Goal: Task Accomplishment & Management: Use online tool/utility

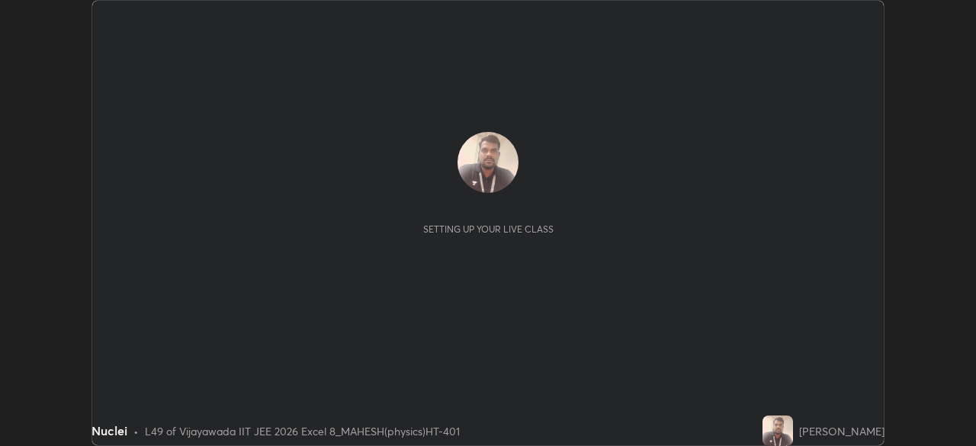
scroll to position [446, 975]
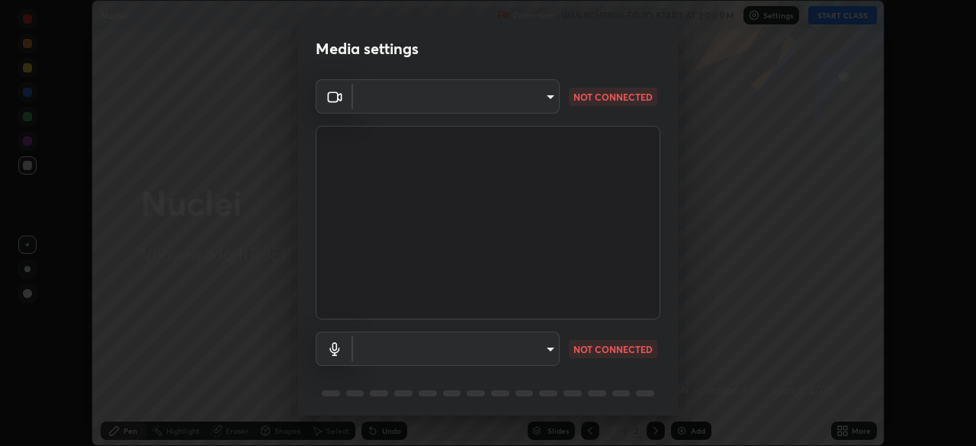
type input "95b0dbfd724da57dcd49a00bd4445ce317b6254999b582a4fc0dd394a30eb51d"
type input "default"
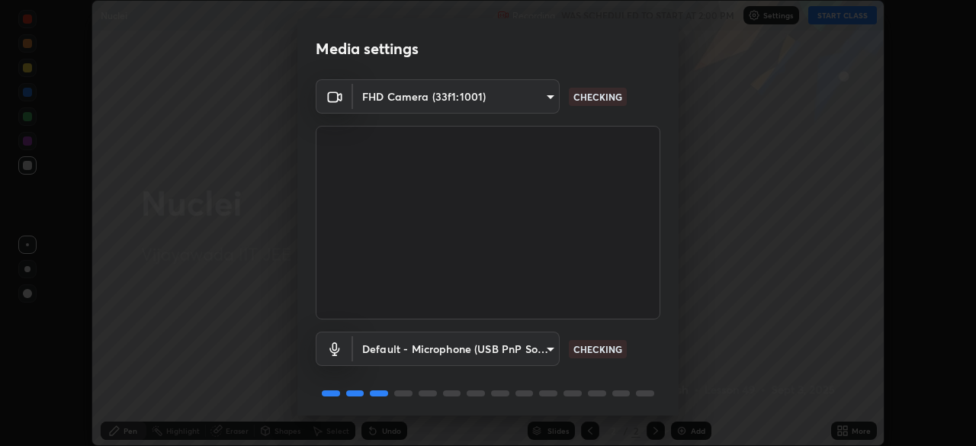
scroll to position [54, 0]
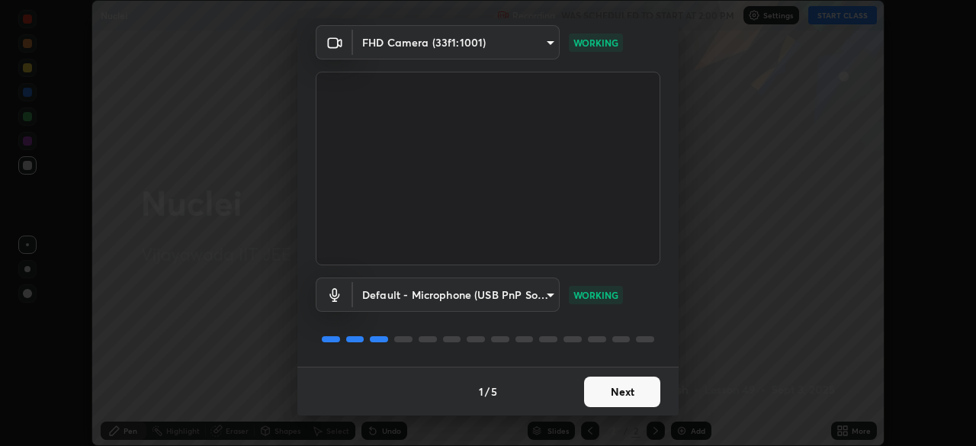
click at [633, 392] on button "Next" at bounding box center [622, 392] width 76 height 31
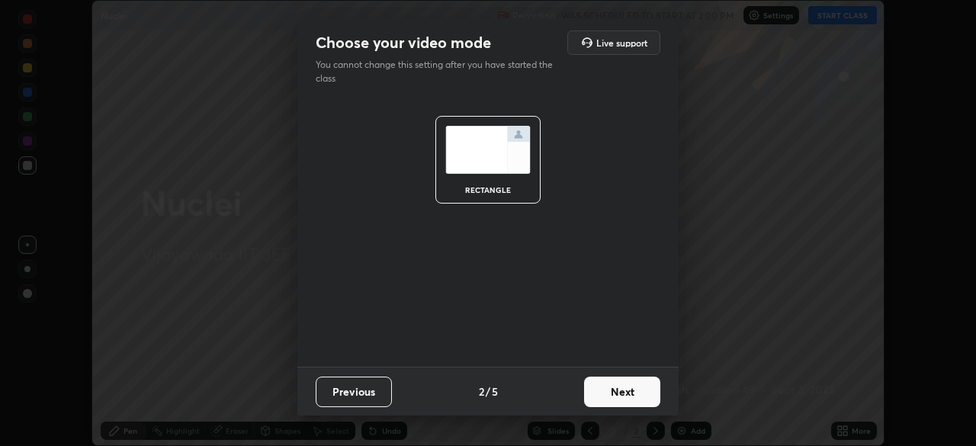
click at [642, 387] on button "Next" at bounding box center [622, 392] width 76 height 31
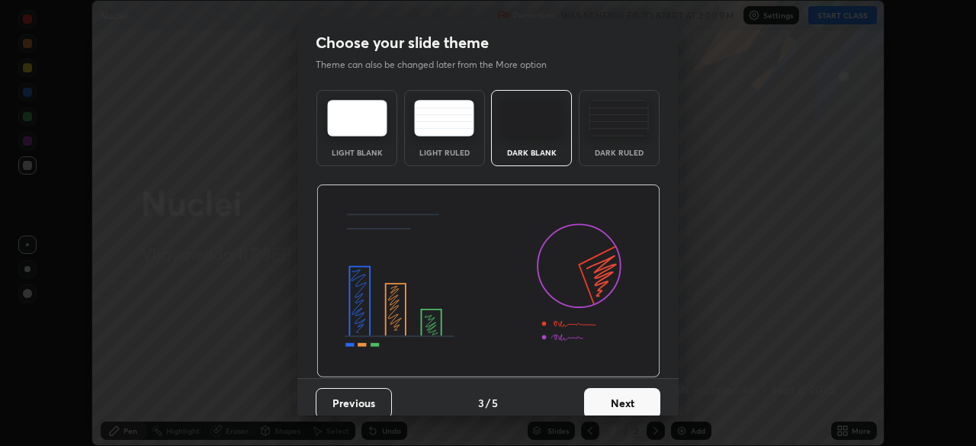
click at [637, 390] on button "Next" at bounding box center [622, 403] width 76 height 31
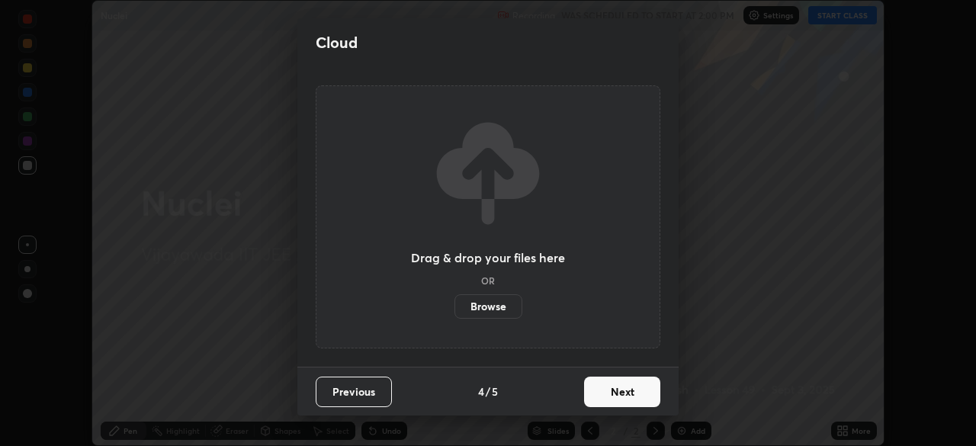
click at [635, 393] on button "Next" at bounding box center [622, 392] width 76 height 31
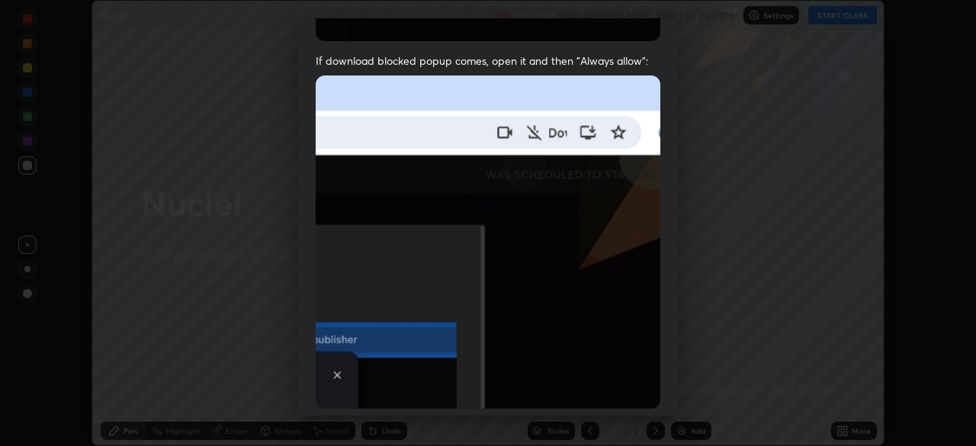
scroll to position [365, 0]
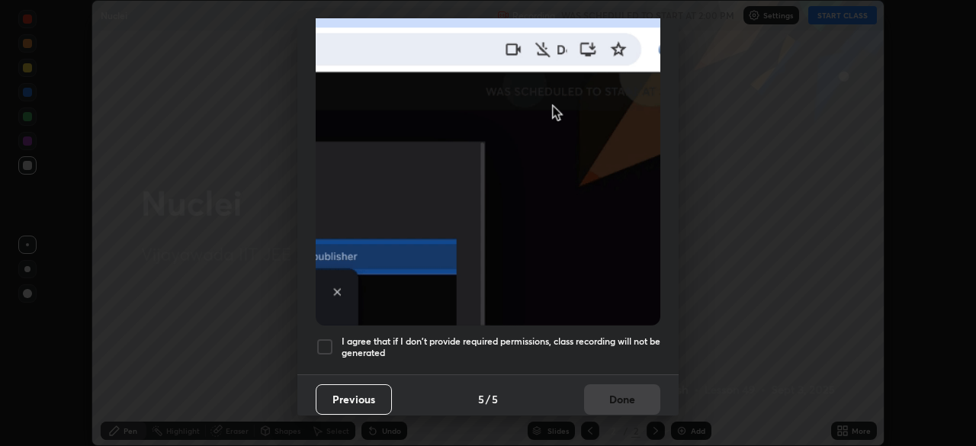
click at [322, 338] on div at bounding box center [325, 347] width 18 height 18
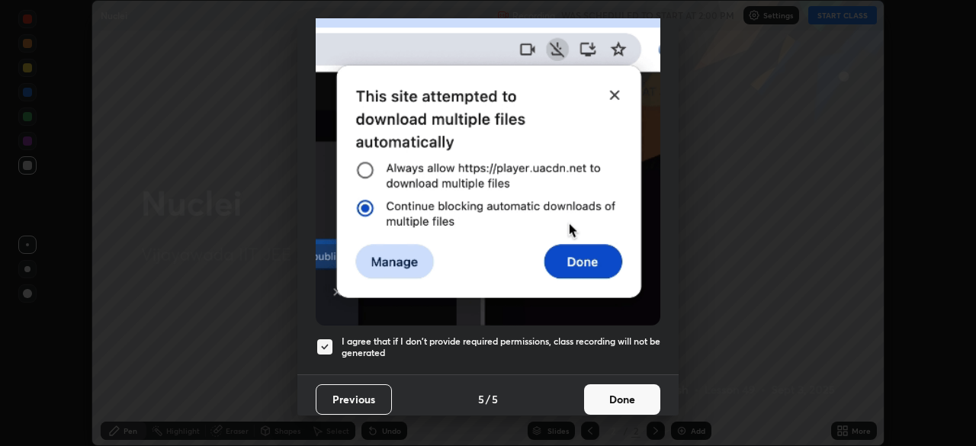
click at [628, 387] on button "Done" at bounding box center [622, 399] width 76 height 31
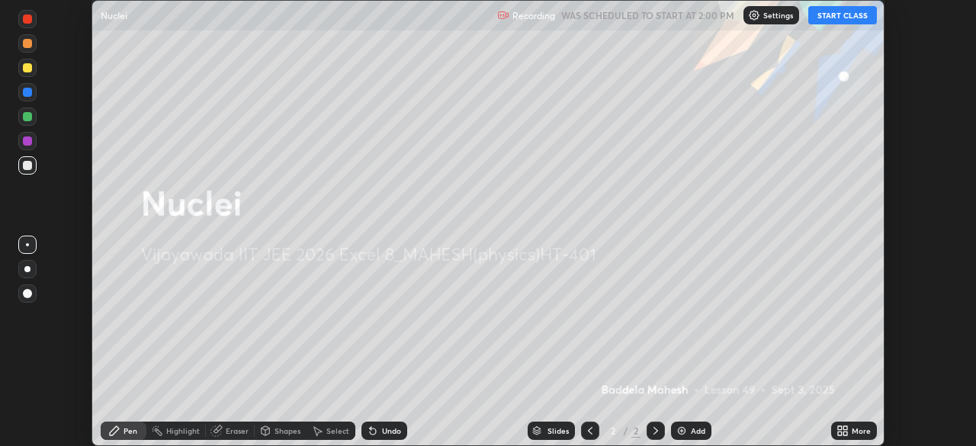
click at [822, 16] on button "START CLASS" at bounding box center [842, 15] width 69 height 18
